Goal: Task Accomplishment & Management: Complete application form

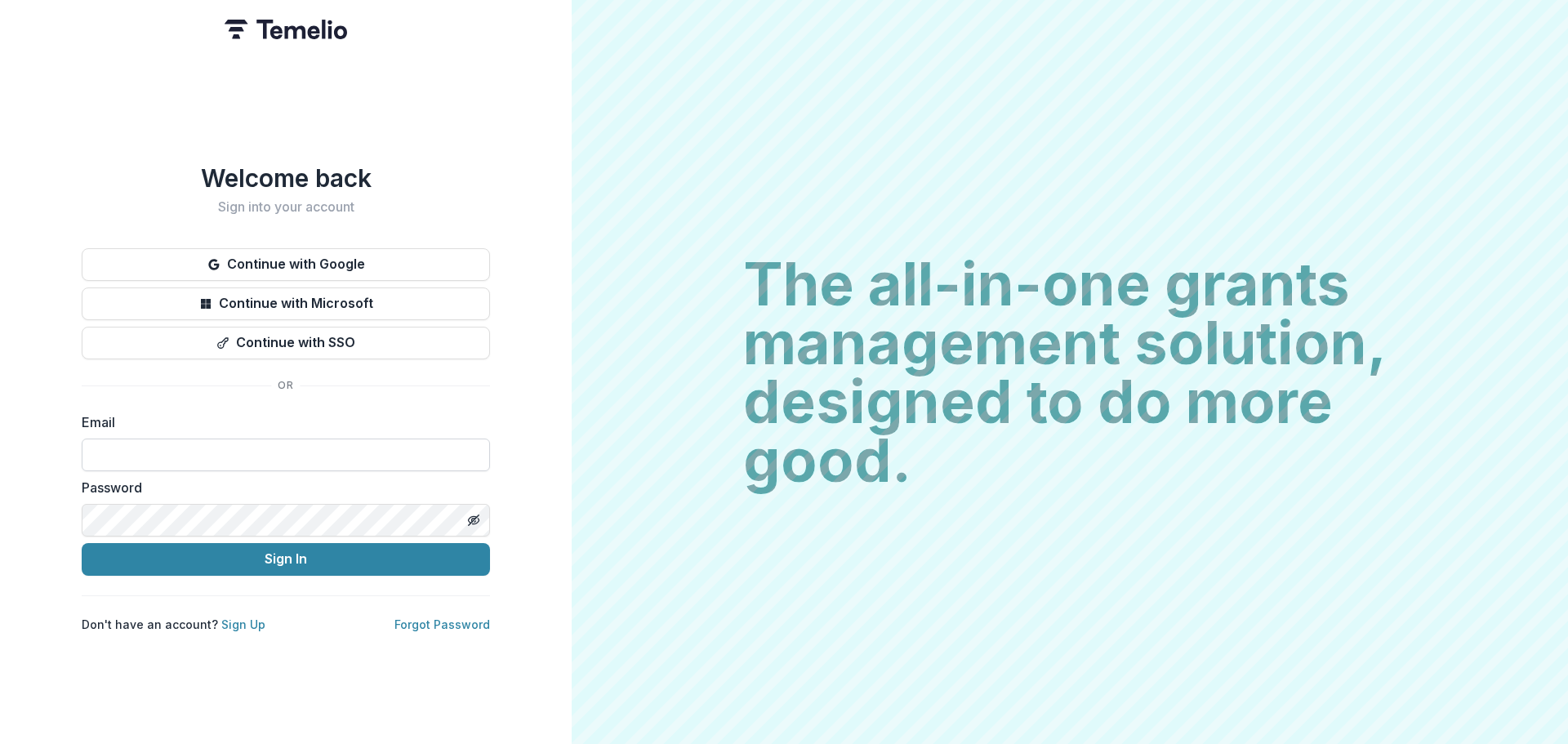
click at [307, 448] on input at bounding box center [285, 455] width 408 height 33
click at [0, 743] on com-1password-button at bounding box center [0, 744] width 0 height 0
type input "**********"
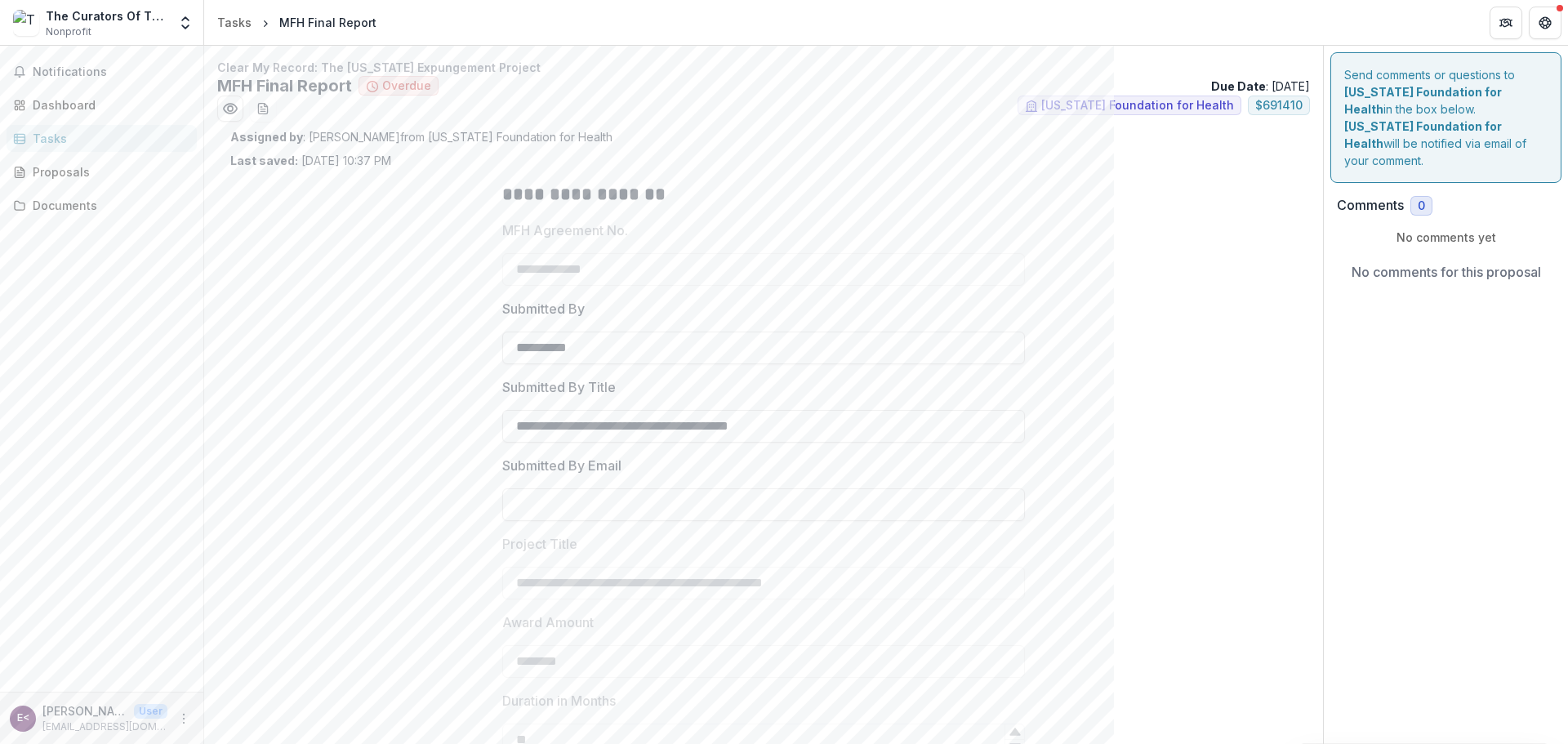
click at [59, 134] on div "Tasks" at bounding box center [108, 139] width 151 height 17
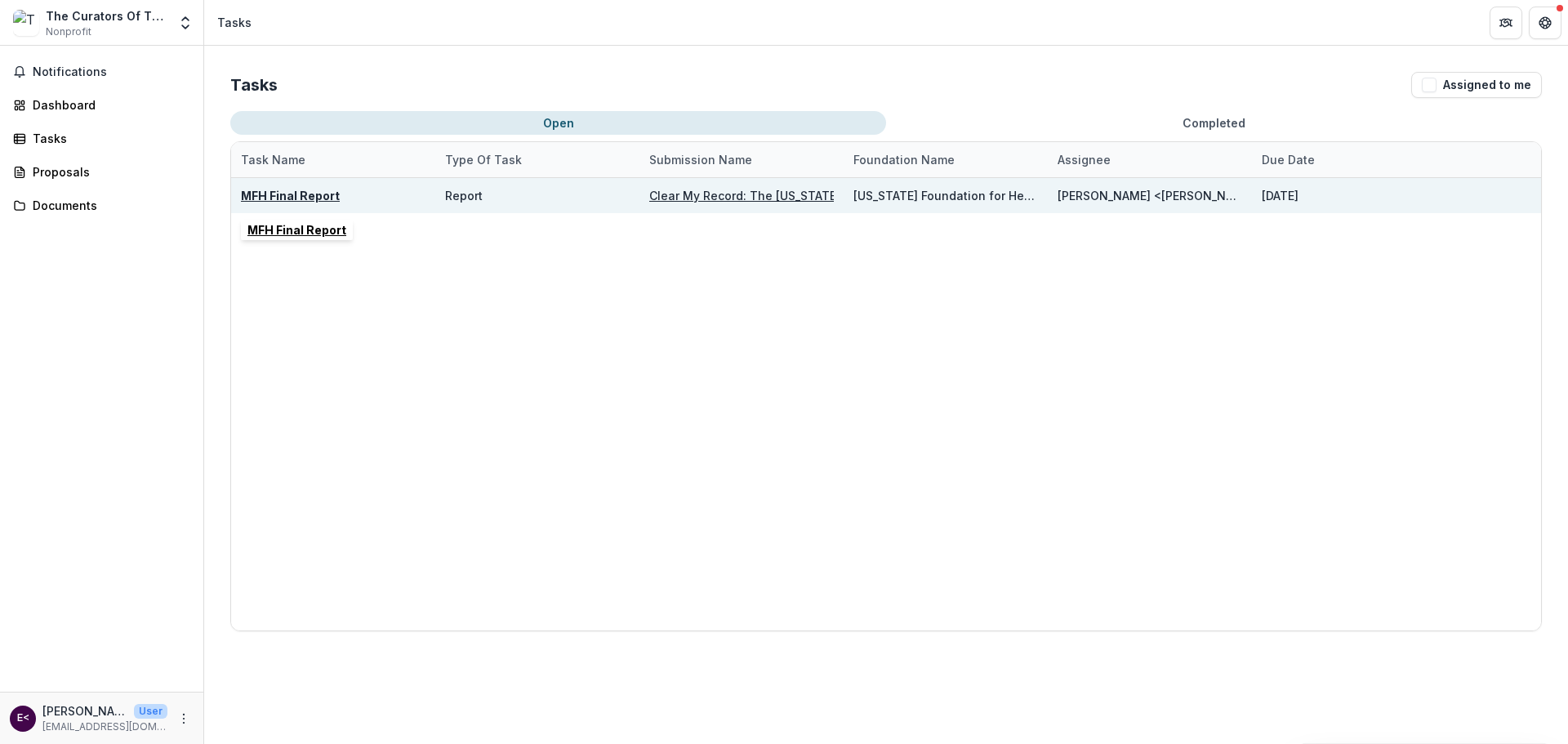
click at [310, 195] on u "MFH Final Report" at bounding box center [289, 195] width 98 height 14
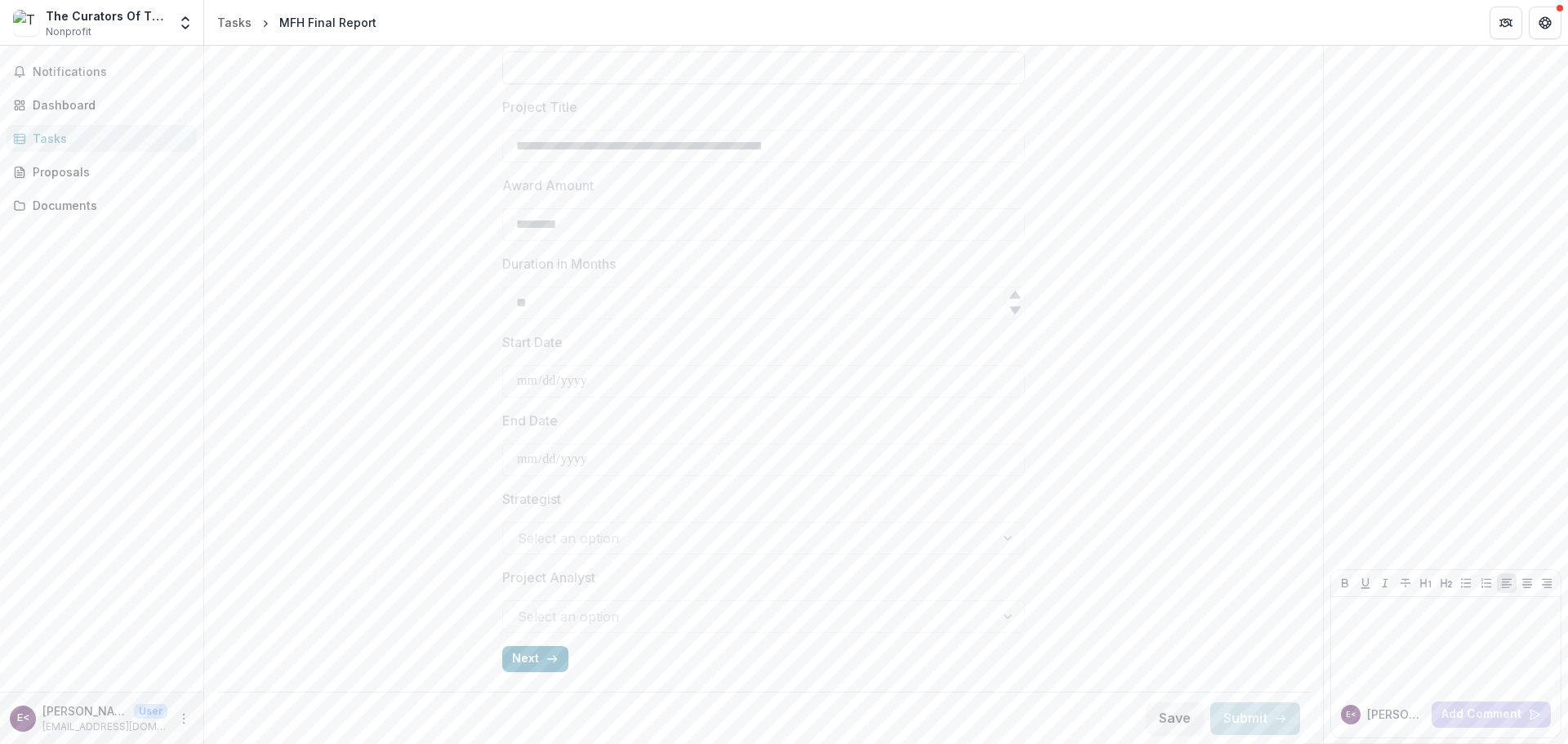
scroll to position [437, 0]
click at [532, 651] on button "Next" at bounding box center [534, 658] width 66 height 27
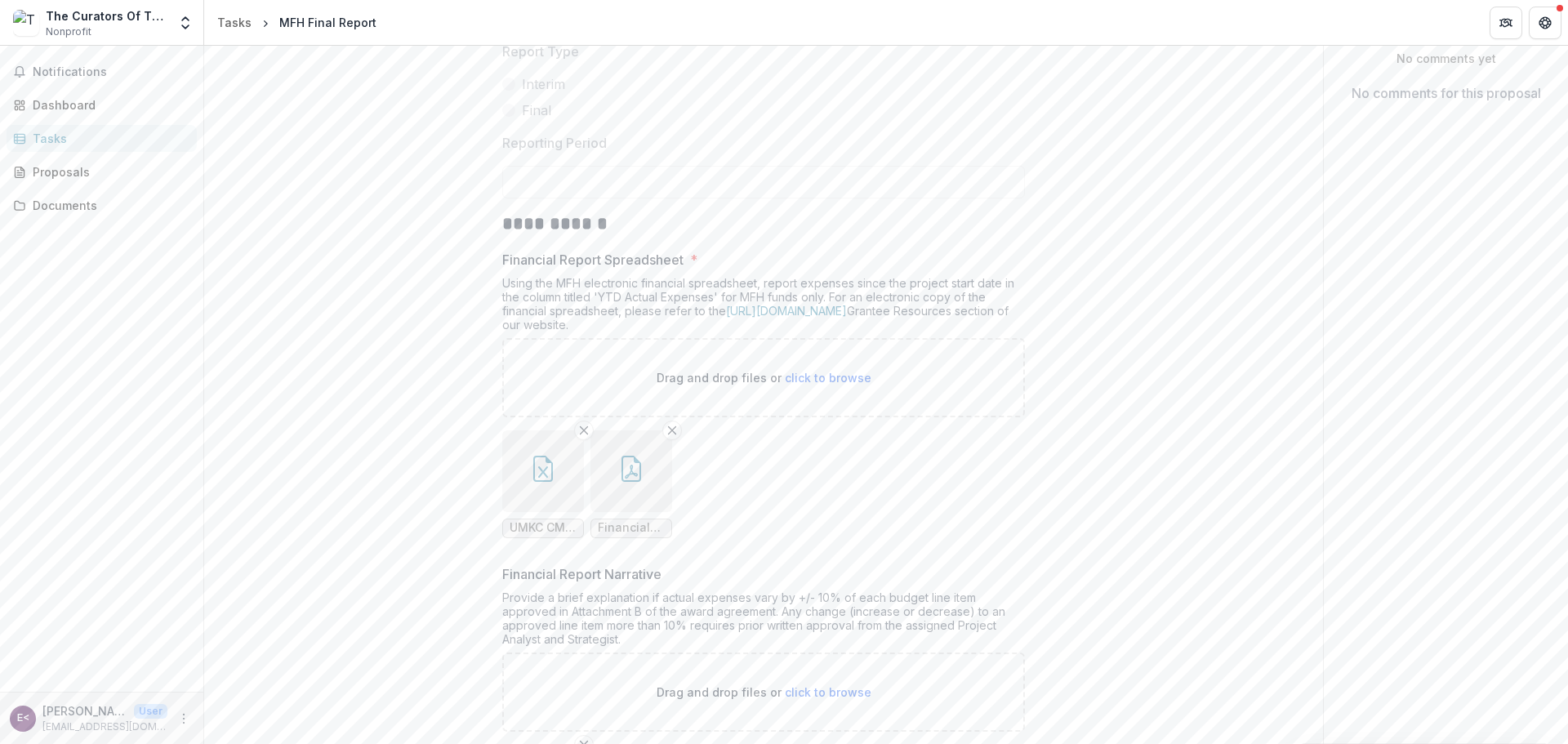
scroll to position [0, 0]
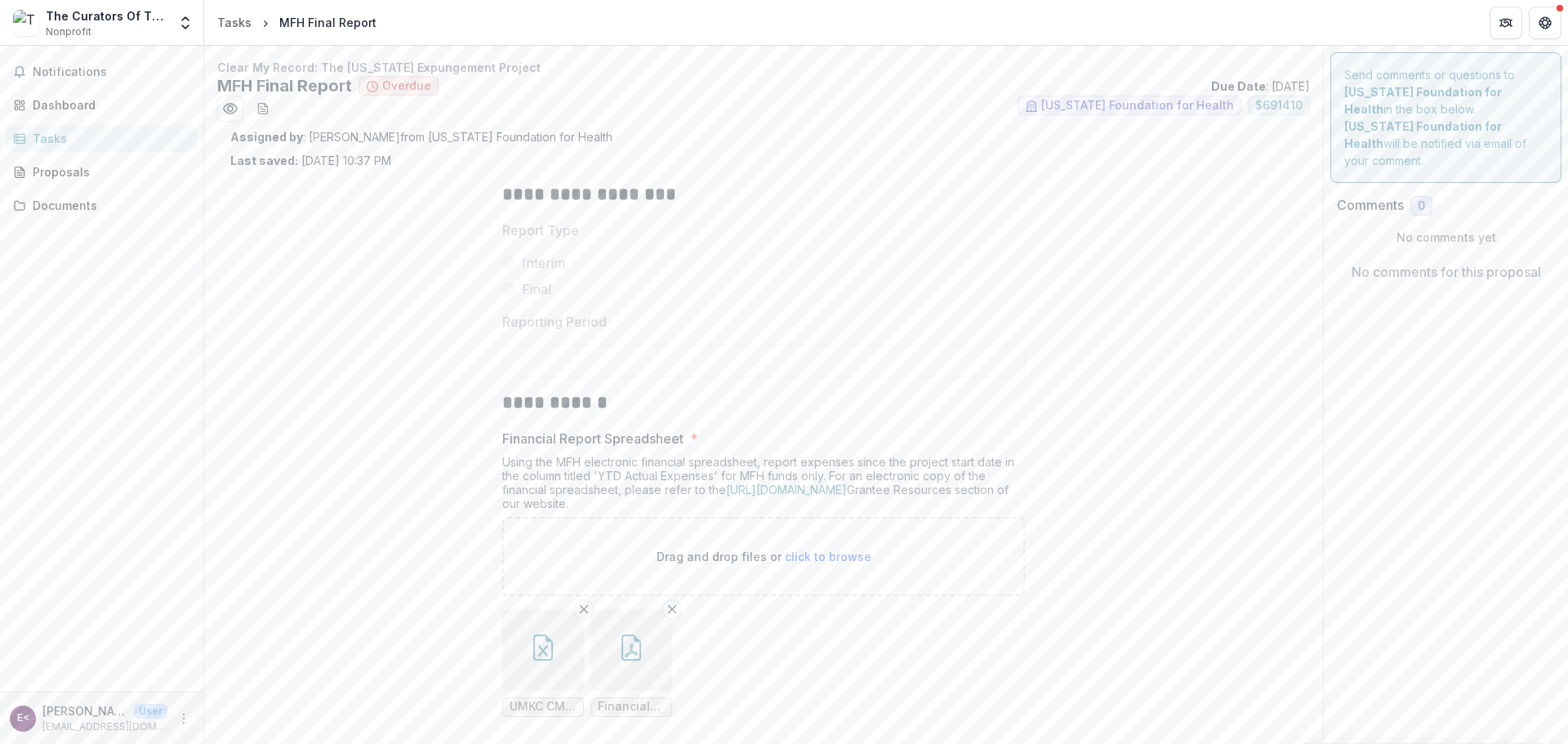
click at [66, 130] on div "Tasks" at bounding box center [108, 139] width 151 height 17
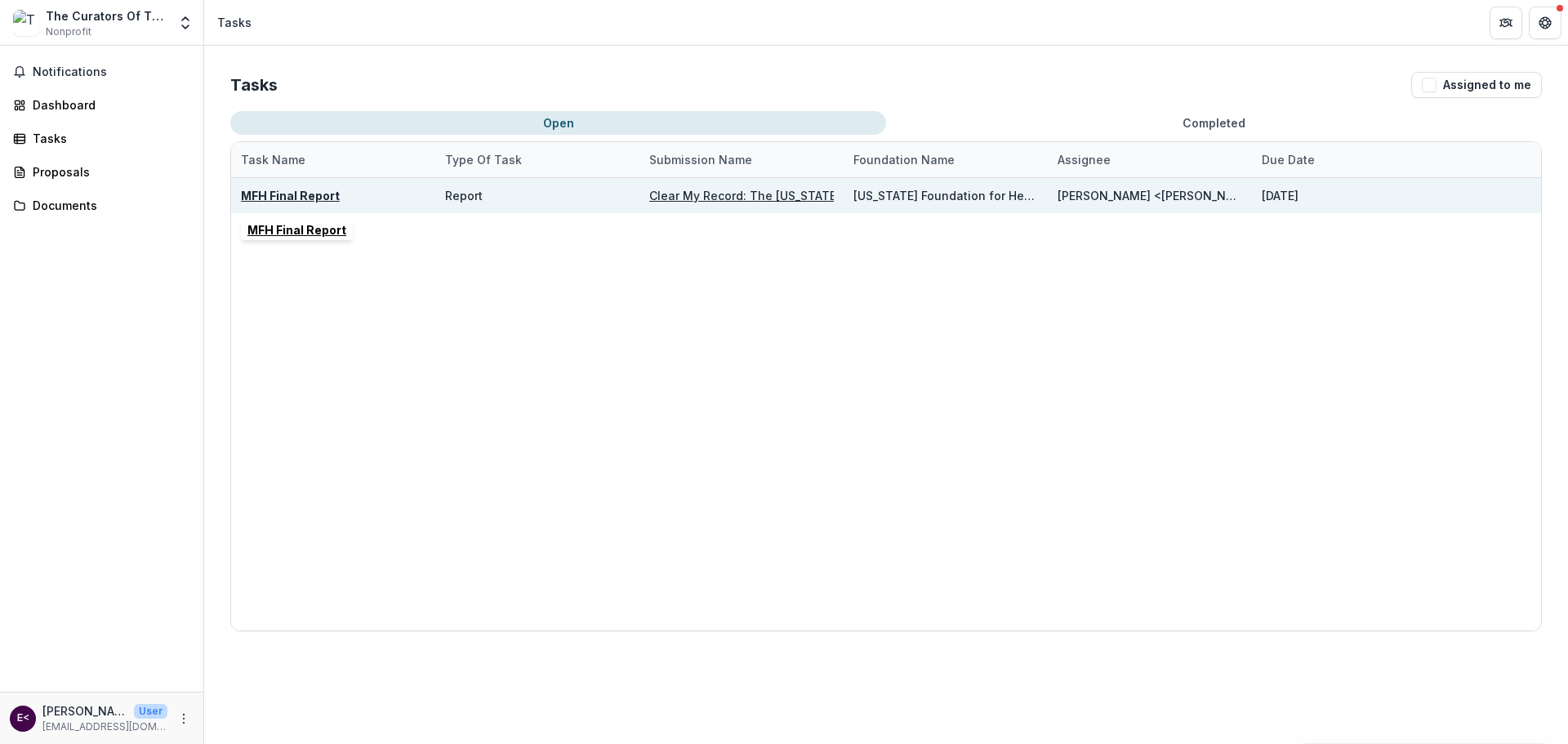
click at [277, 193] on u "MFH Final Report" at bounding box center [289, 195] width 98 height 14
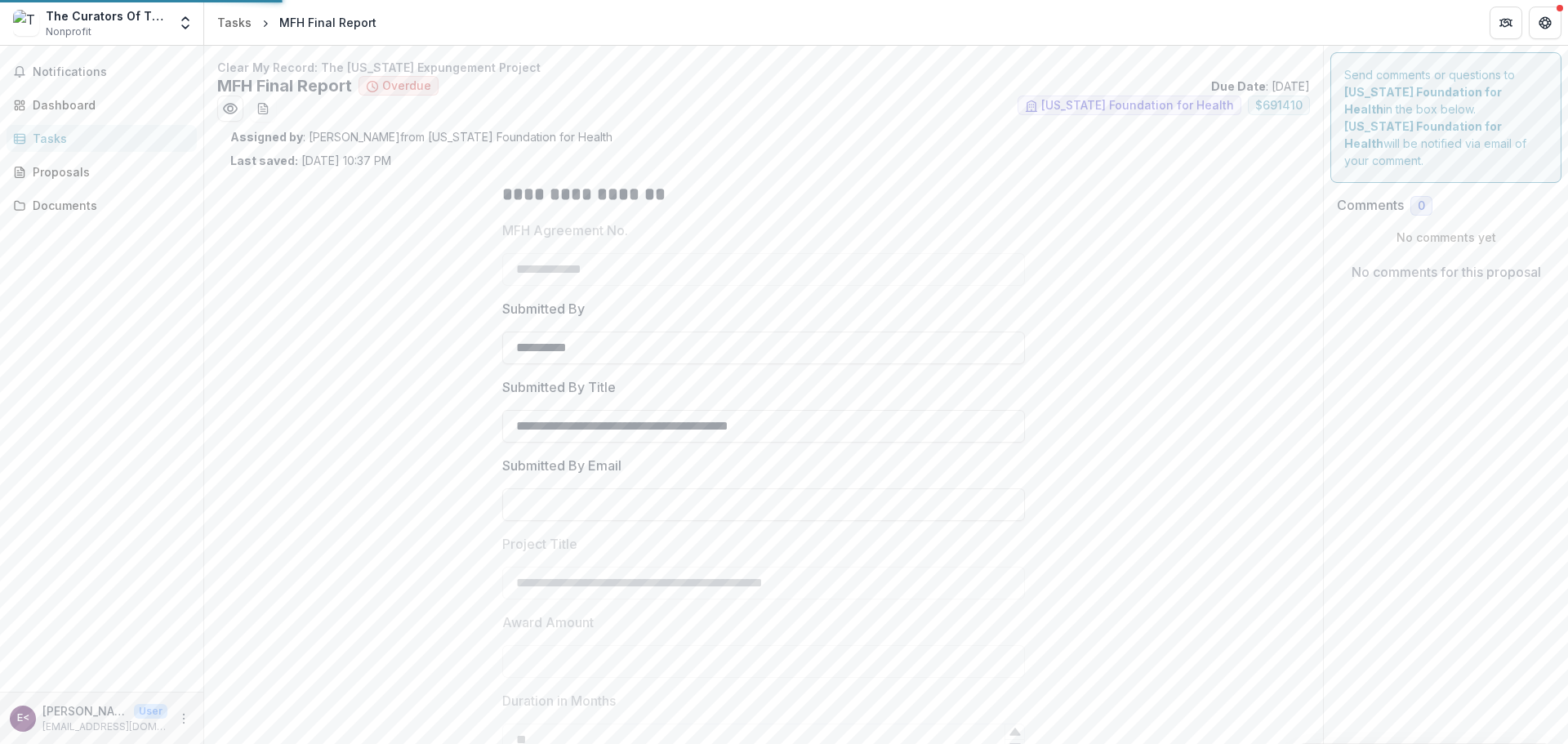
type input "********"
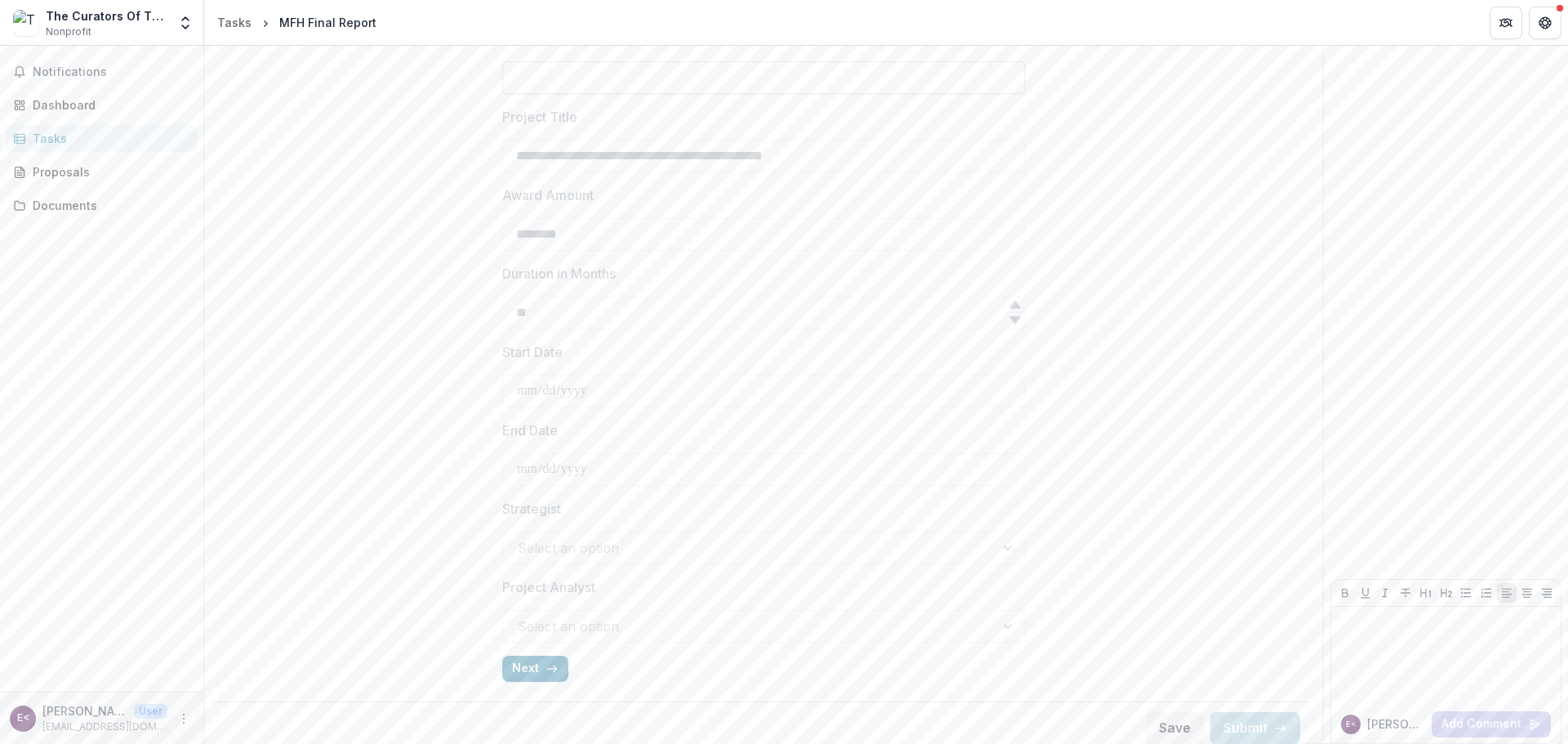
scroll to position [437, 0]
click at [528, 652] on button "Next" at bounding box center [534, 658] width 66 height 27
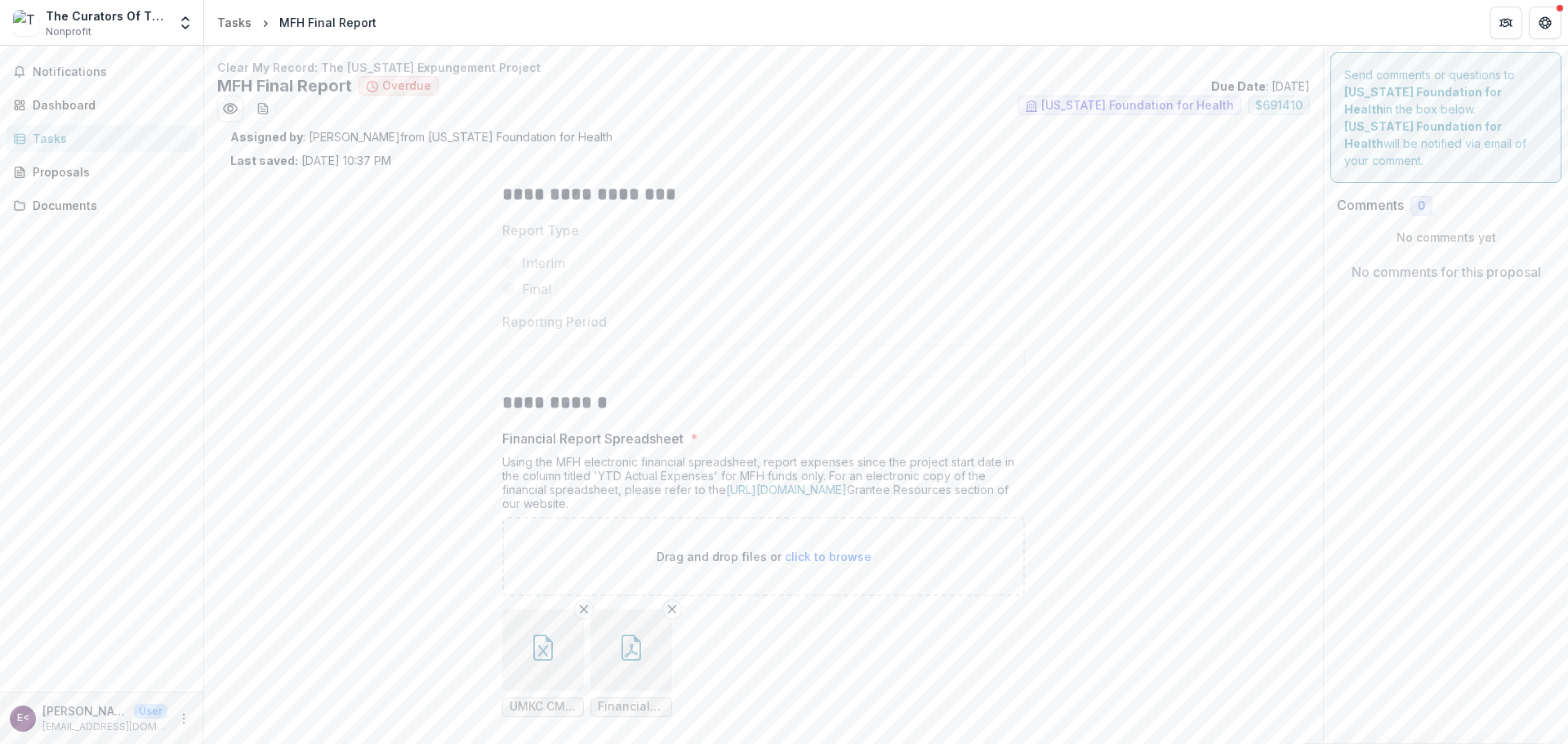
scroll to position [81, 0]
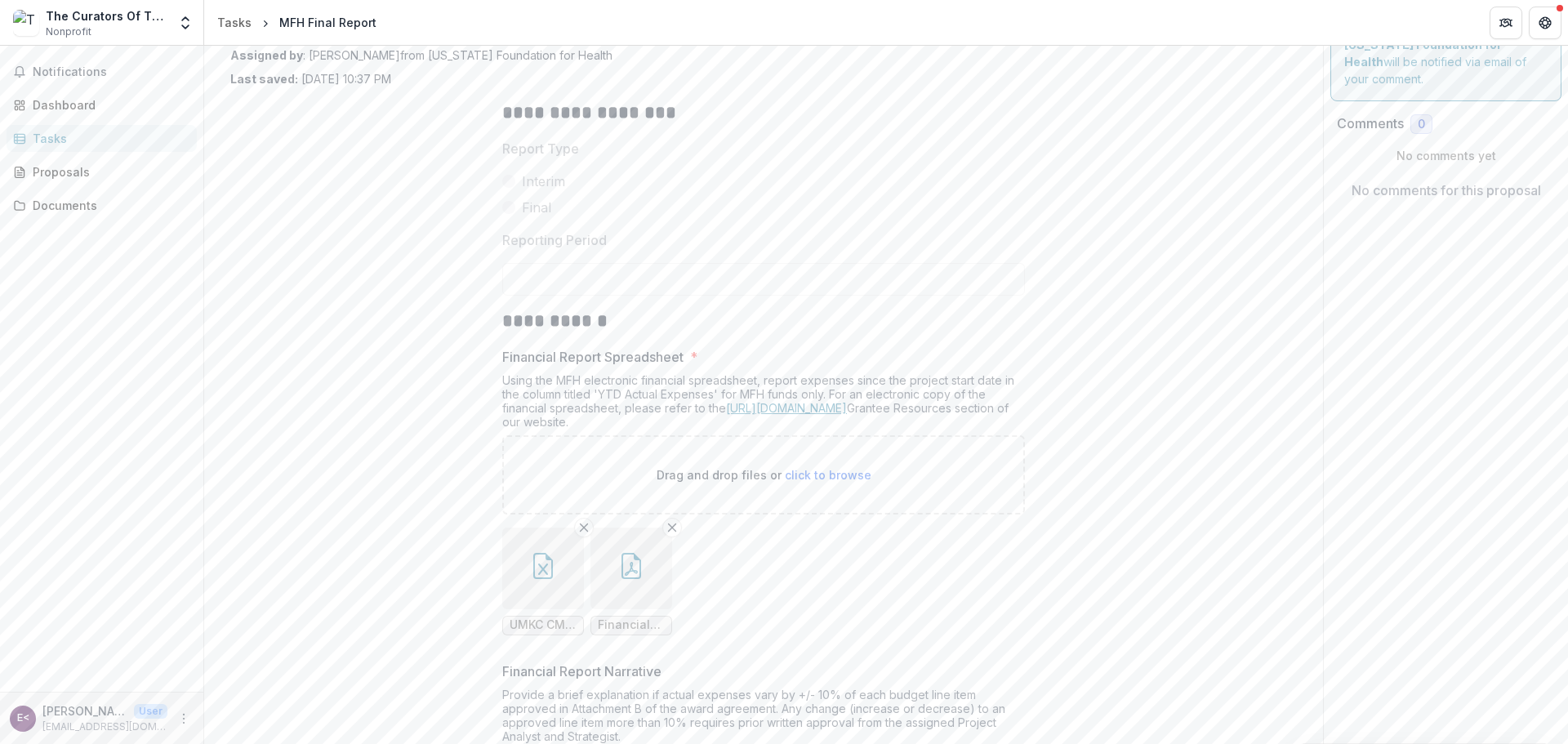
click at [847, 408] on link "[URL][DOMAIN_NAME]" at bounding box center [786, 408] width 121 height 14
